Goal: Find specific page/section: Find specific page/section

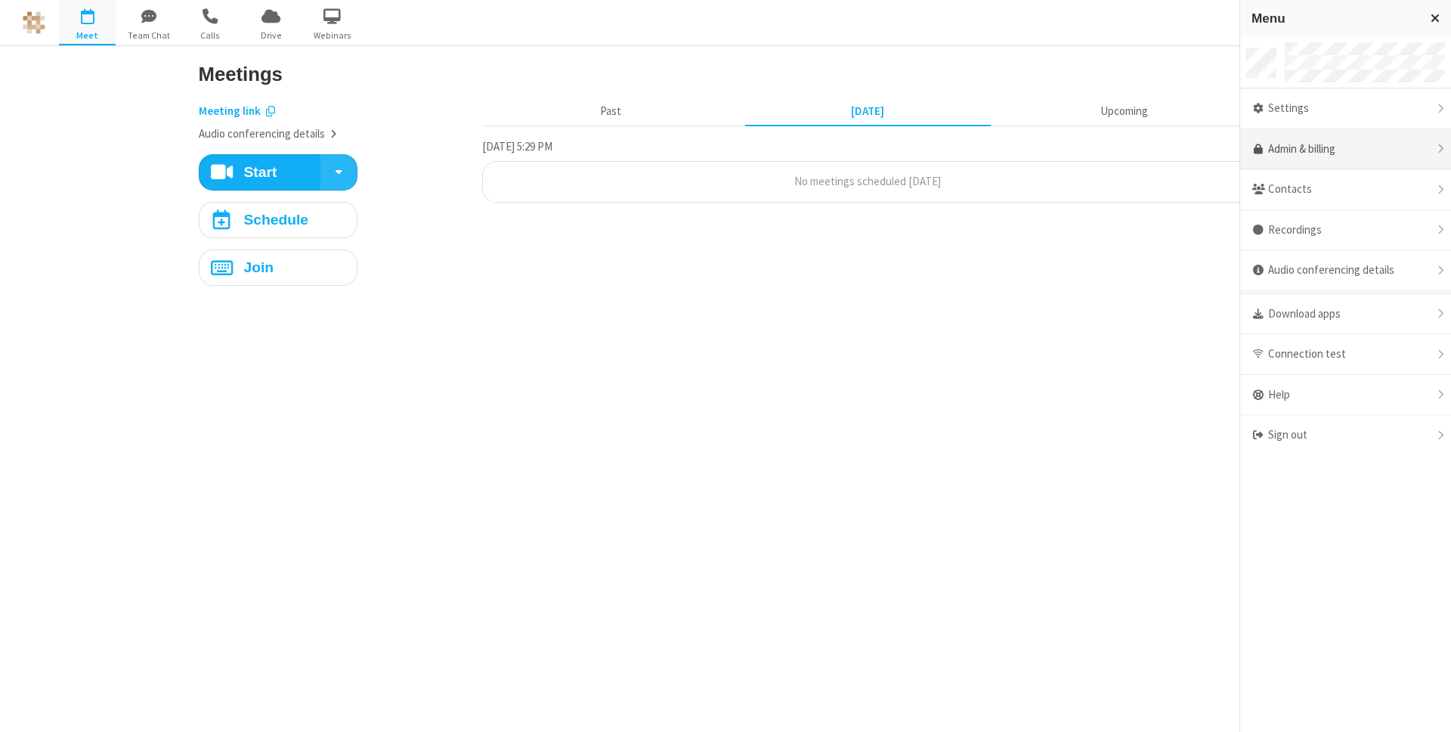
click at [1309, 144] on link "Admin & billing" at bounding box center [1345, 149] width 211 height 41
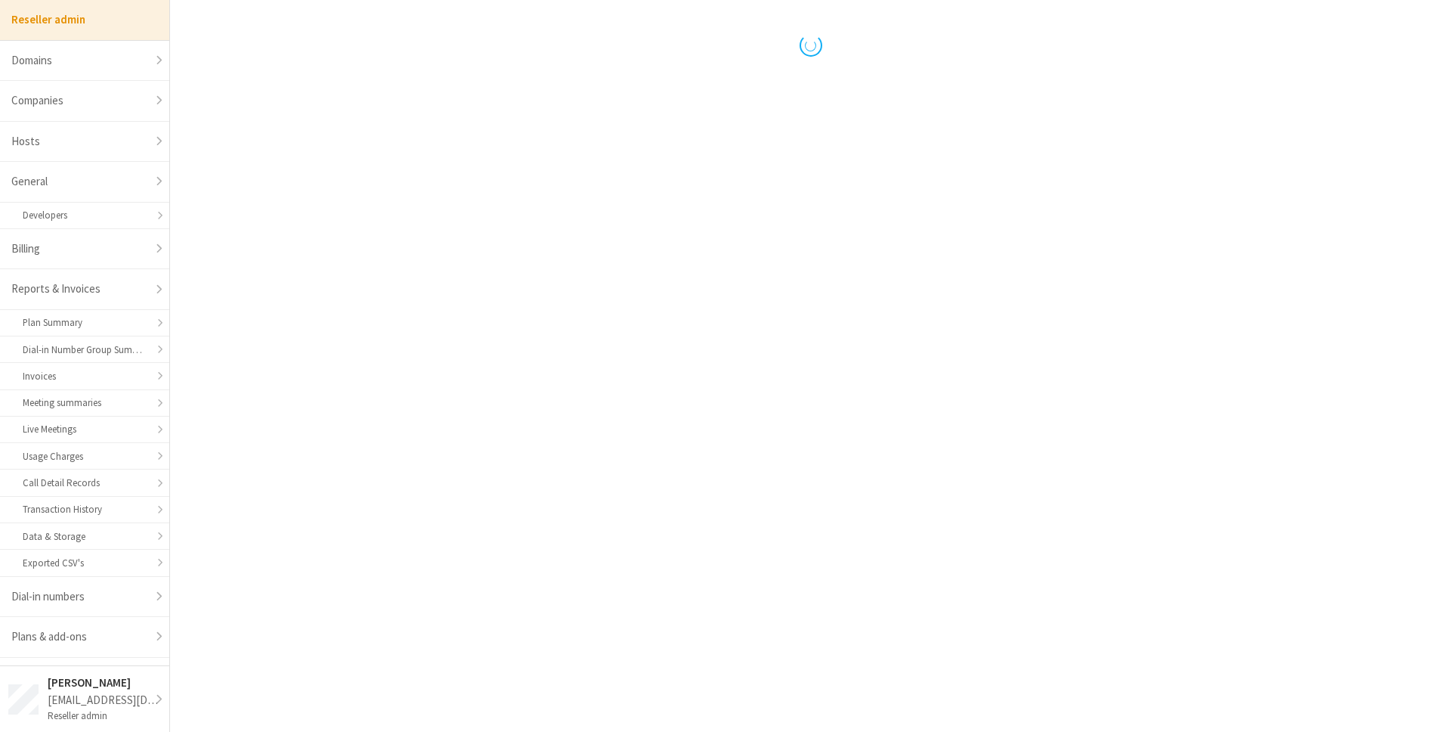
select select "10"
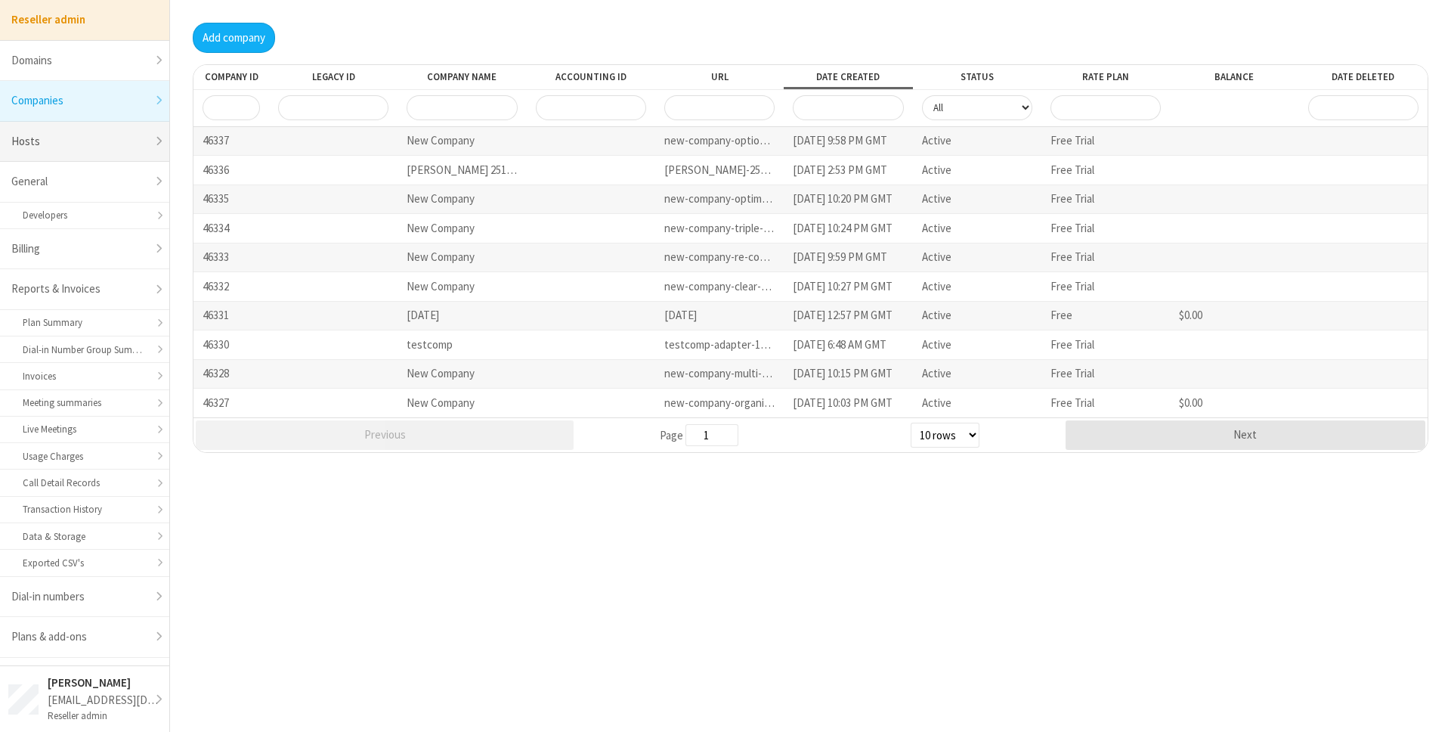
click at [123, 136] on link "Hosts" at bounding box center [84, 142] width 169 height 41
select select "25"
